Goal: Information Seeking & Learning: Learn about a topic

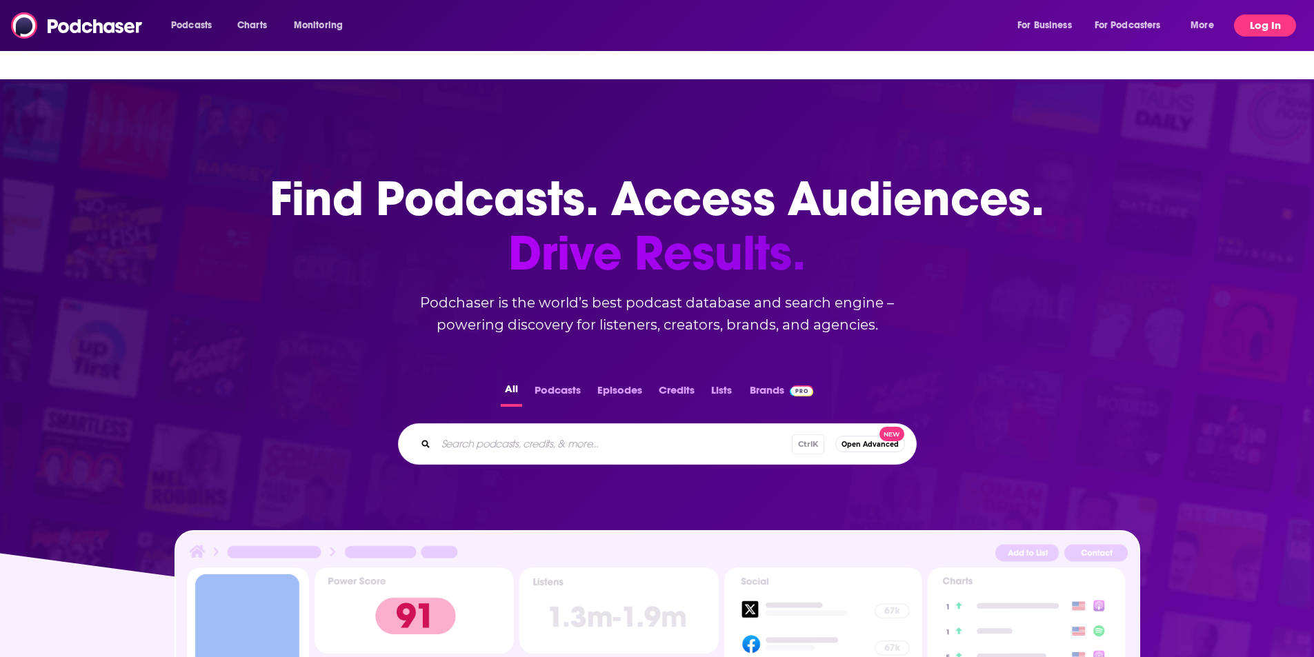
click at [1250, 30] on button "Log In" at bounding box center [1265, 25] width 62 height 22
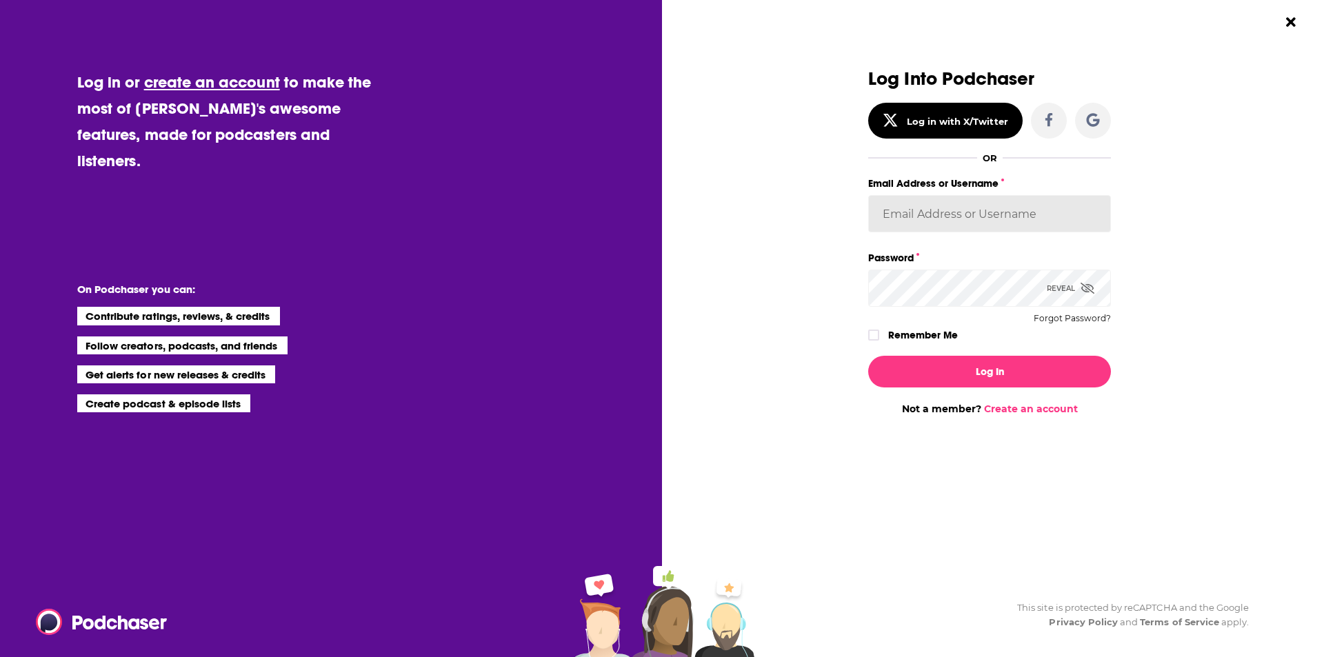
type input "[PERSON_NAME][EMAIL_ADDRESS][PERSON_NAME][DOMAIN_NAME]"
click at [874, 333] on icon "Dialog" at bounding box center [874, 335] width 8 height 8
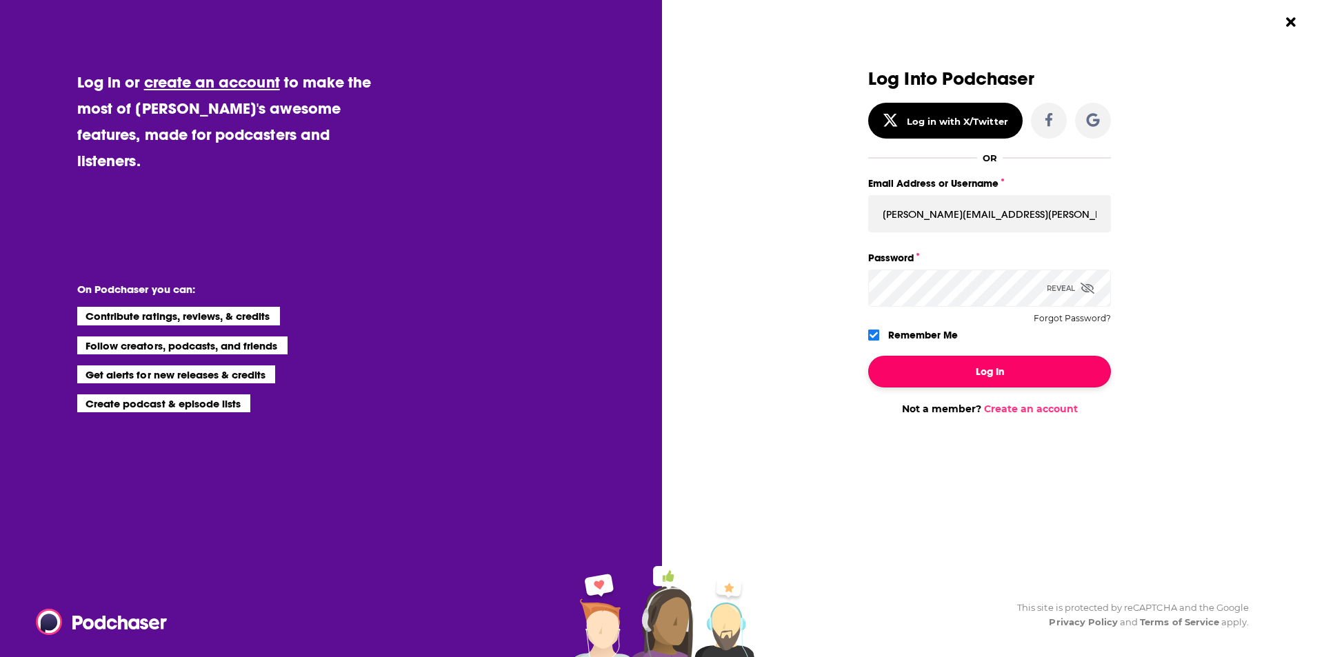
click at [987, 370] on button "Log In" at bounding box center [989, 372] width 243 height 32
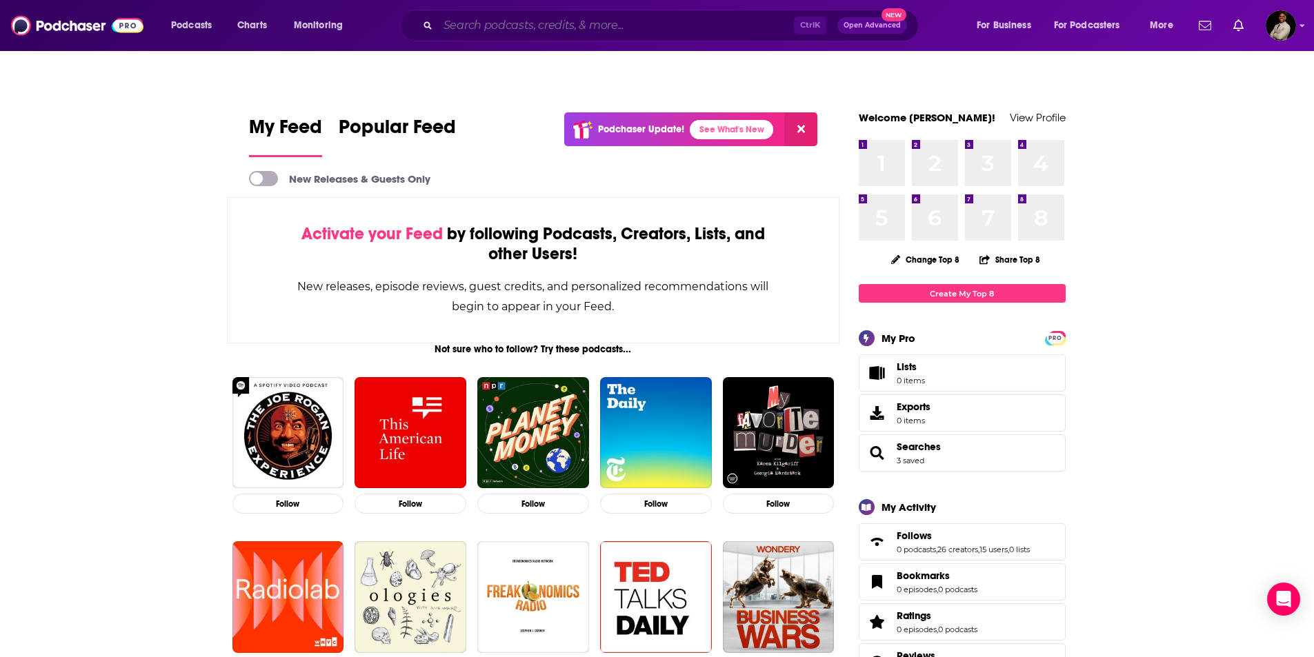
click at [536, 25] on input "Search podcasts, credits, & more..." at bounding box center [616, 25] width 356 height 22
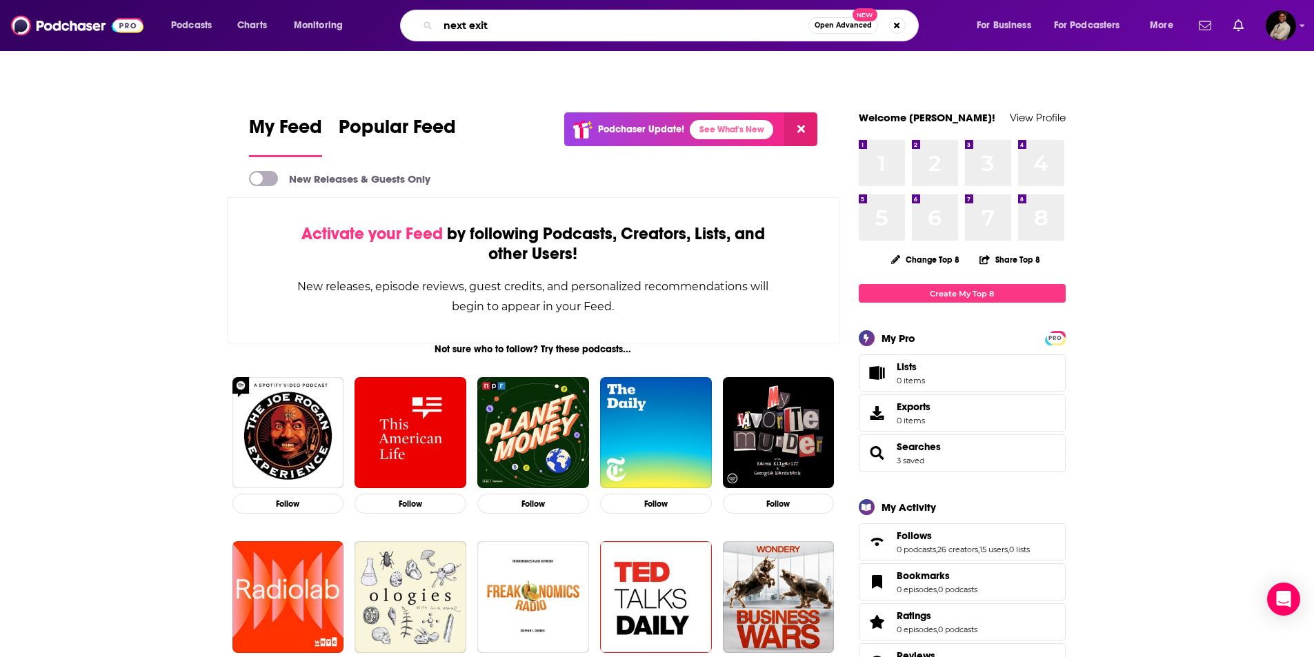
type input "next exit"
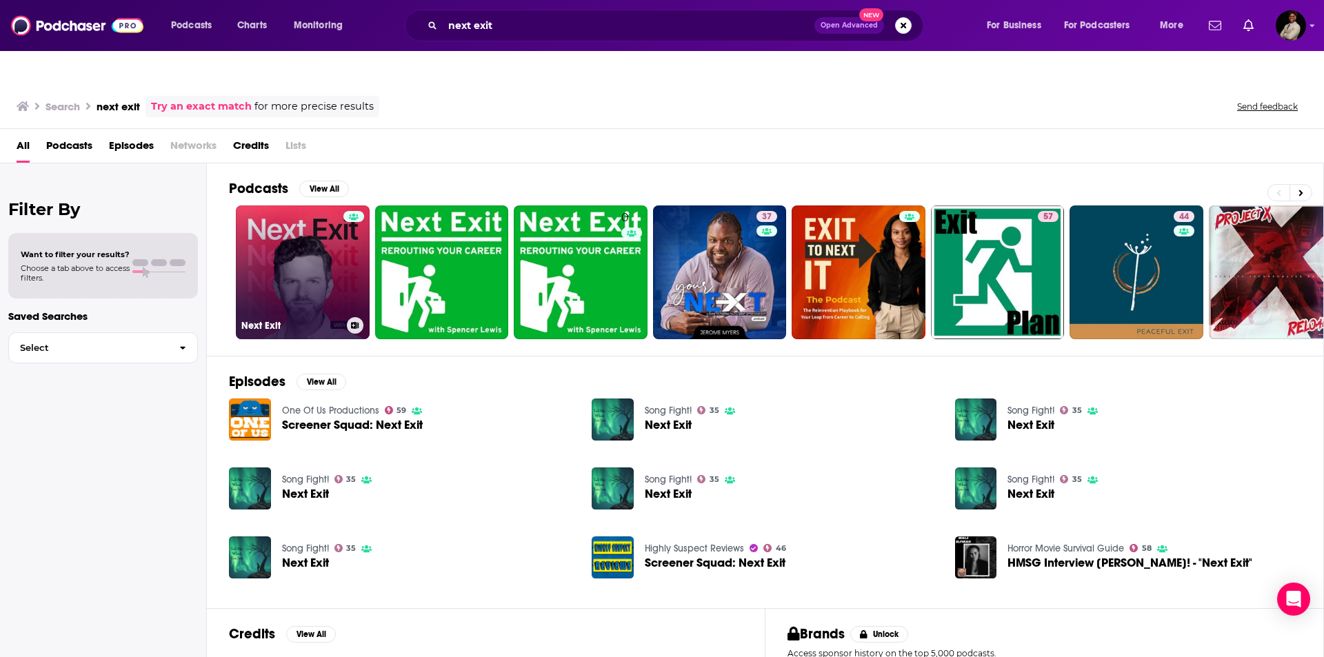
click at [310, 230] on link "Next Exit" at bounding box center [303, 272] width 134 height 134
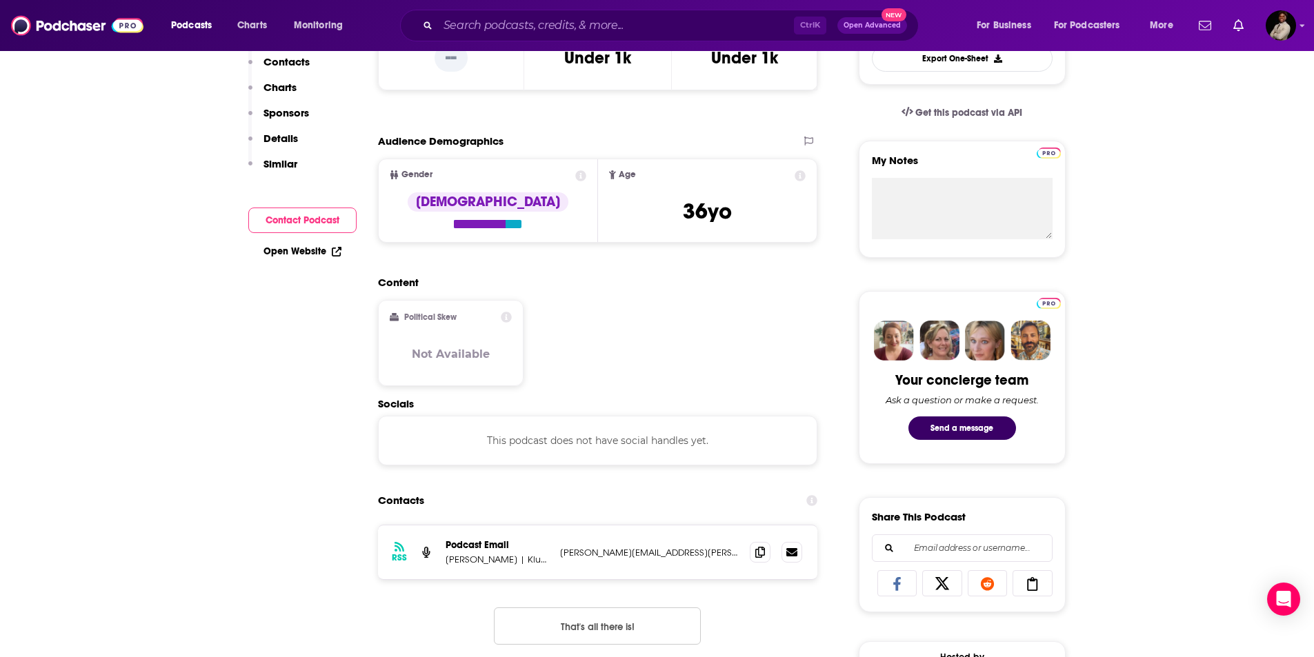
scroll to position [483, 0]
